Goal: Find specific page/section: Find specific page/section

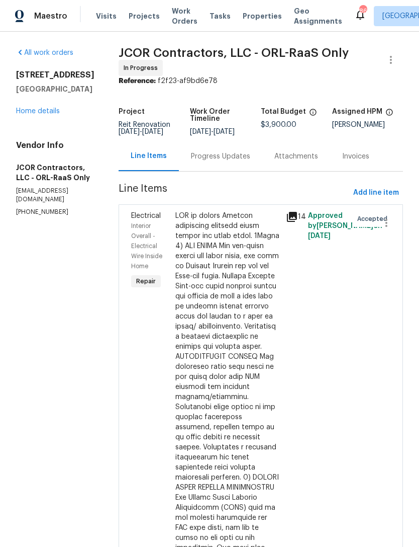
click at [213, 402] on div at bounding box center [228, 412] width 105 height 402
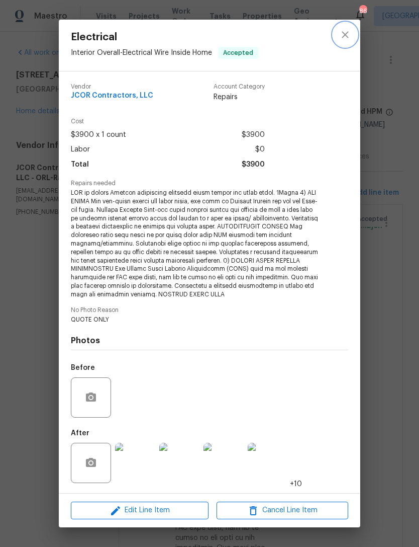
click at [345, 35] on icon "close" at bounding box center [345, 34] width 7 height 7
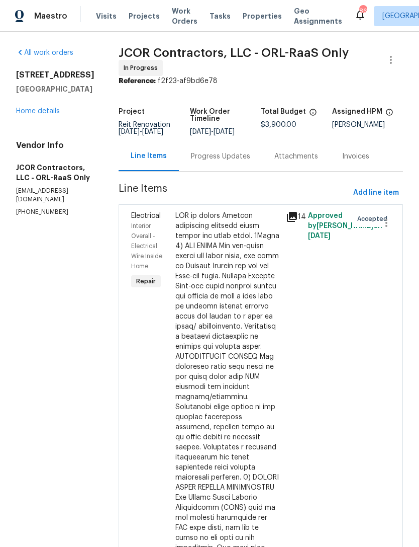
click at [173, 18] on span "Work Orders" at bounding box center [185, 16] width 26 height 20
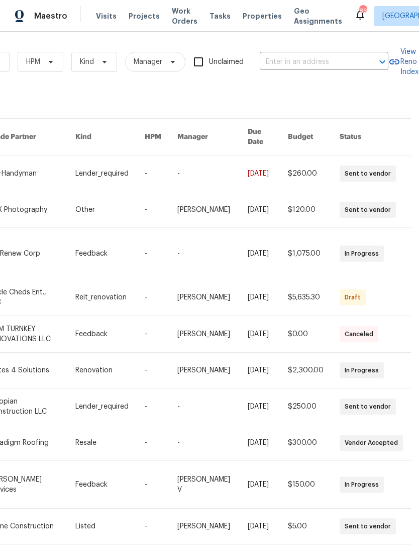
scroll to position [0, 165]
click at [333, 56] on input "text" at bounding box center [310, 62] width 101 height 16
type input "5908"
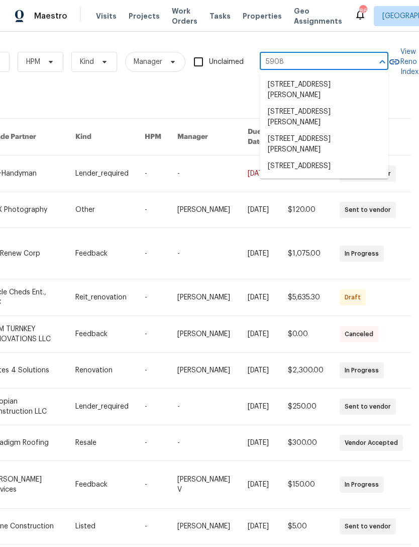
click at [311, 170] on li "[STREET_ADDRESS]" at bounding box center [324, 166] width 129 height 17
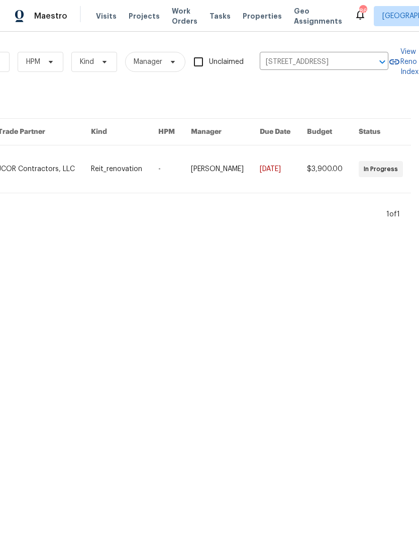
click at [239, 166] on link at bounding box center [225, 168] width 69 height 47
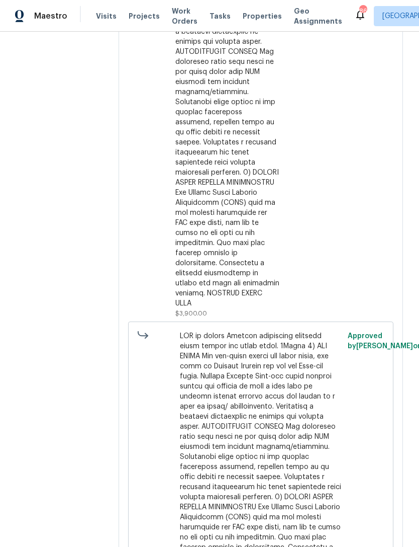
scroll to position [304, 0]
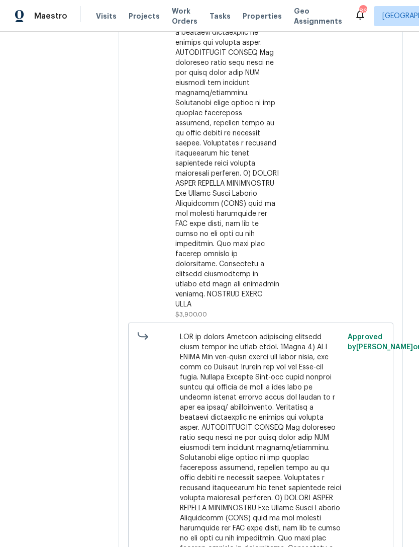
click at [261, 389] on span at bounding box center [261, 452] width 162 height 241
click at [267, 379] on span at bounding box center [261, 452] width 162 height 241
click at [260, 353] on span at bounding box center [261, 452] width 162 height 241
click at [247, 344] on span at bounding box center [261, 452] width 162 height 241
click at [244, 223] on div at bounding box center [228, 108] width 105 height 402
